Goal: Task Accomplishment & Management: Use online tool/utility

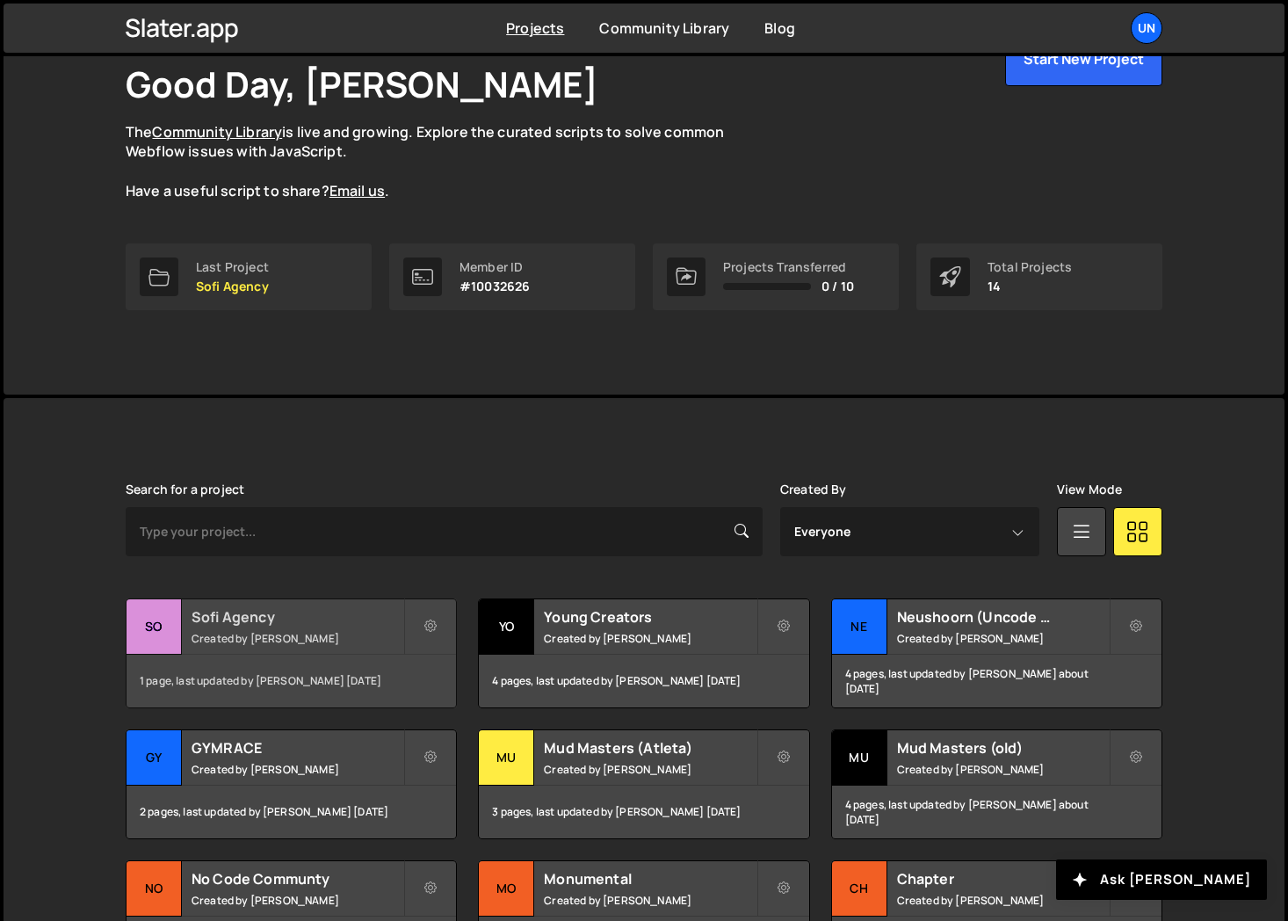
scroll to position [123, 0]
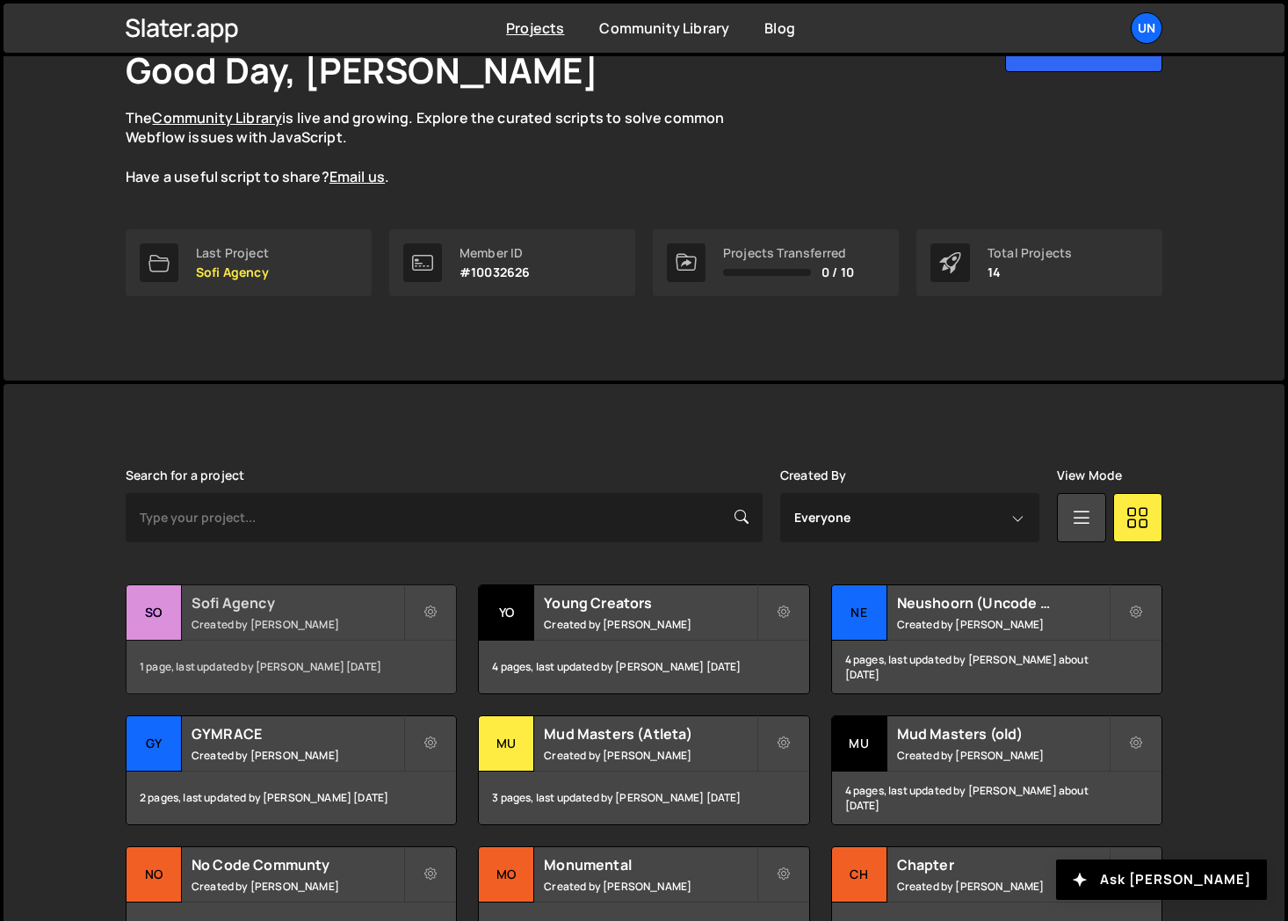
click at [310, 647] on div "1 page, last updated by [PERSON_NAME] [DATE]" at bounding box center [290, 666] width 329 height 53
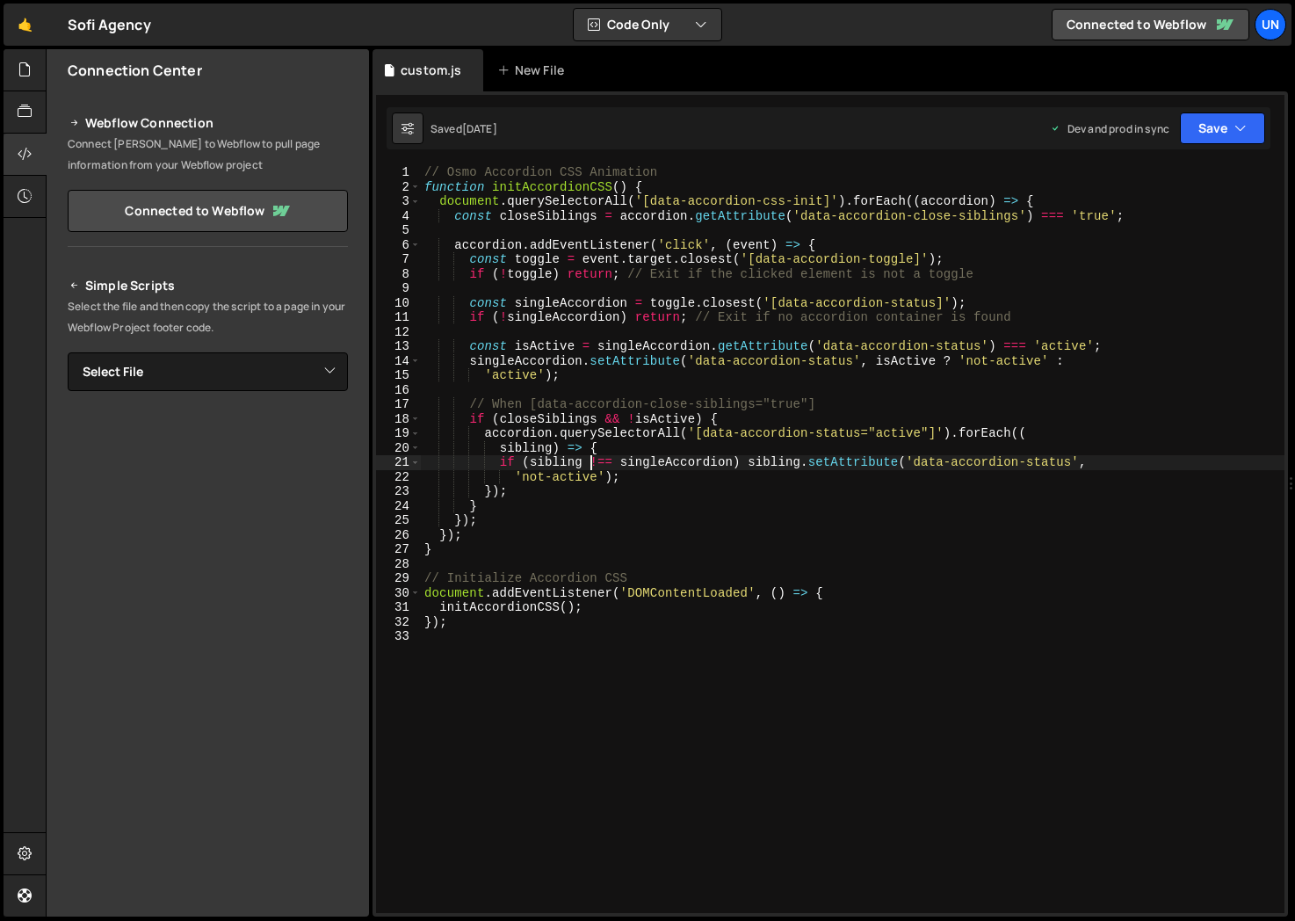
click at [589, 467] on div "// Osmo Accordion CSS Animation function initAccordionCSS ( ) { document . quer…" at bounding box center [852, 553] width 863 height 776
click at [538, 553] on div "// Osmo Accordion CSS Animation function initAccordionCSS ( ) { document . quer…" at bounding box center [852, 553] width 863 height 776
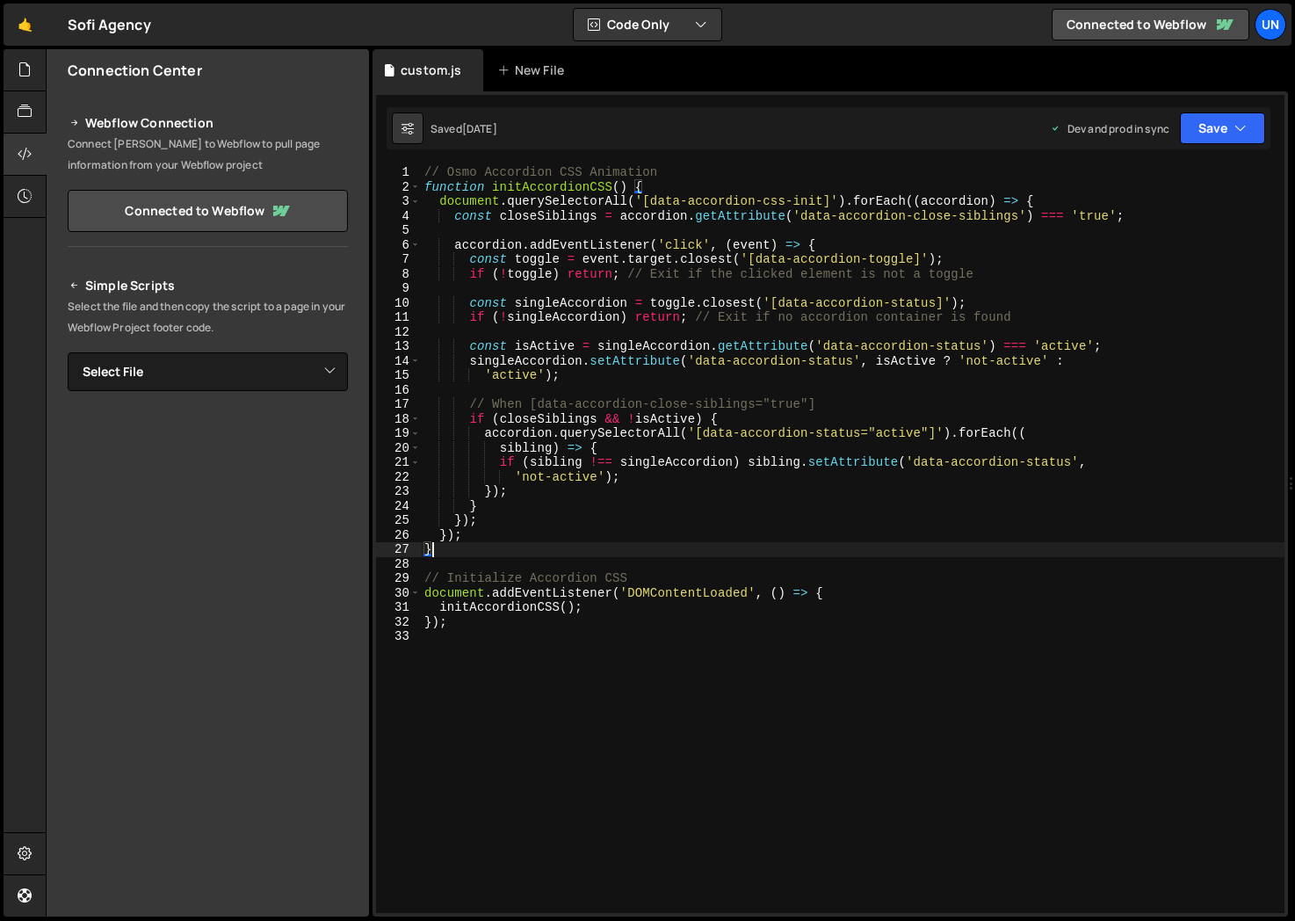
click at [538, 553] on div "// Osmo Accordion CSS Animation function initAccordionCSS ( ) { document . quer…" at bounding box center [852, 553] width 863 height 776
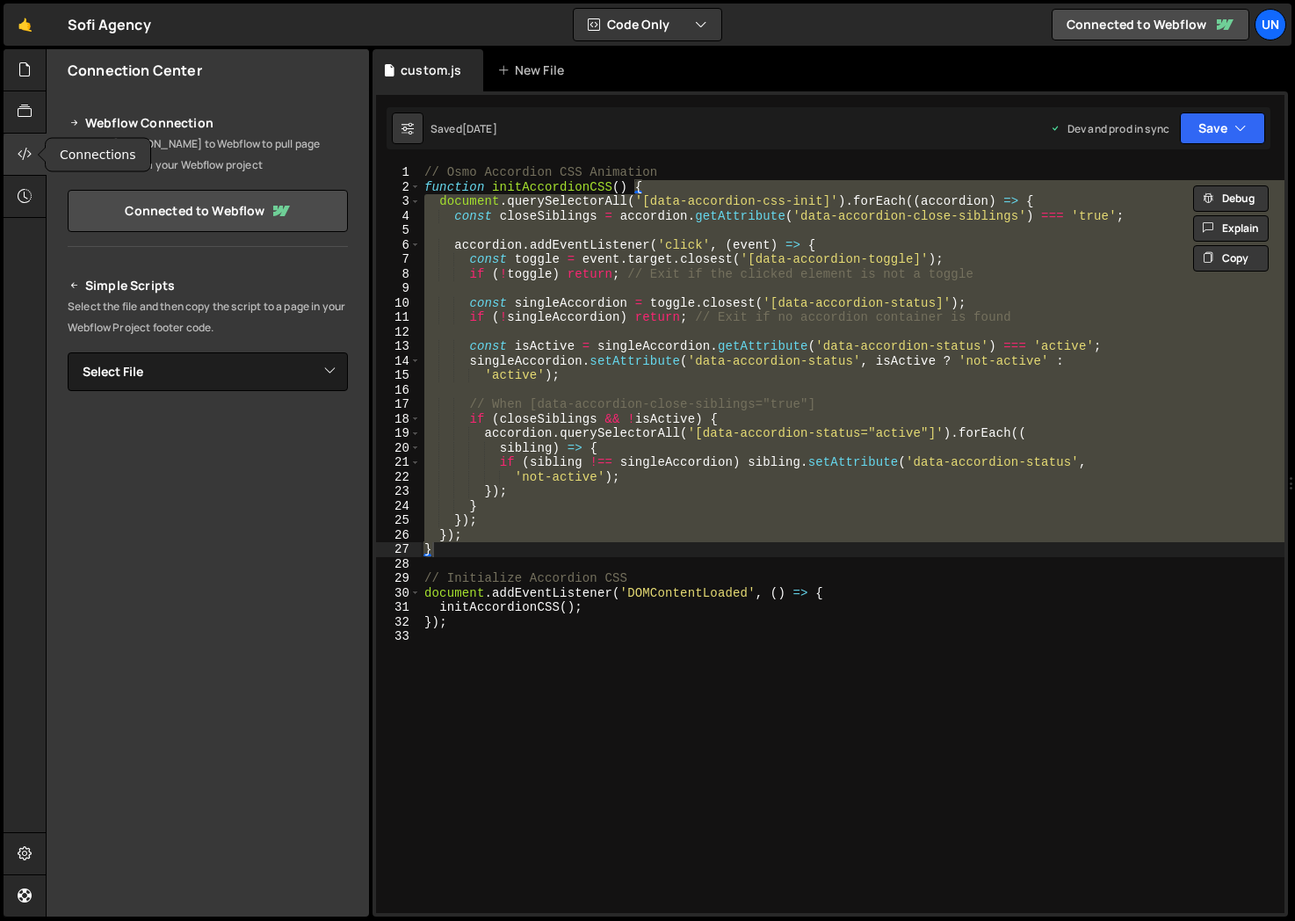
click at [30, 152] on icon at bounding box center [25, 153] width 14 height 19
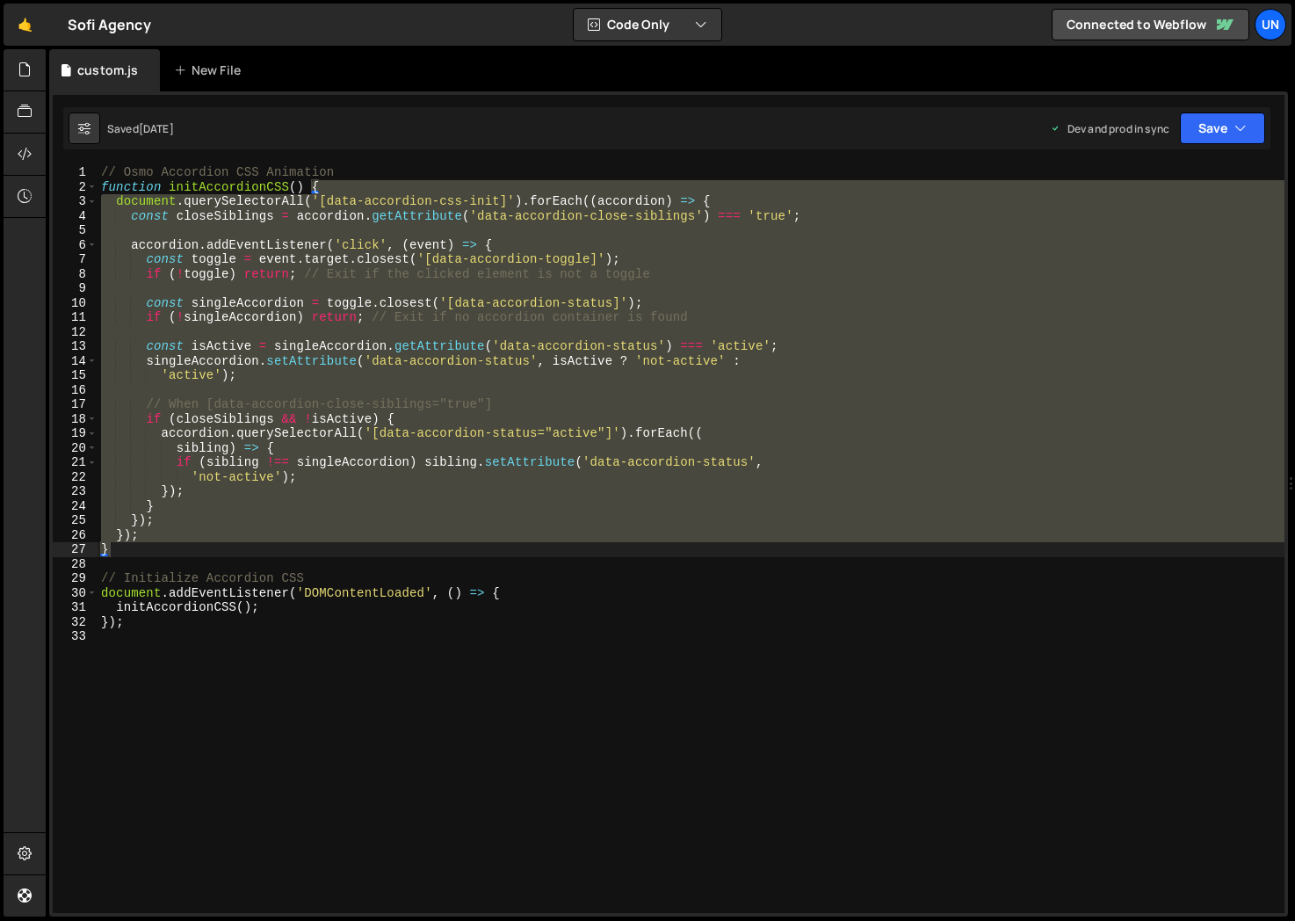
click at [256, 379] on div "// Osmo Accordion CSS Animation function initAccordionCSS ( ) { document . quer…" at bounding box center [690, 538] width 1187 height 747
type textarea "'active');"
